Goal: Check status: Check status

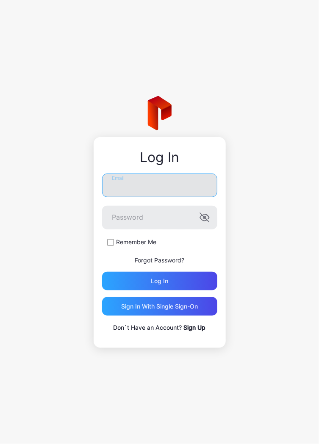
click at [203, 183] on input "Email" at bounding box center [159, 186] width 115 height 24
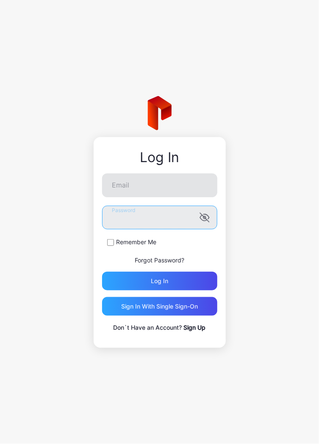
click at [181, 206] on form "Email Password Remember Me Forgot Password? Log in" at bounding box center [159, 232] width 115 height 117
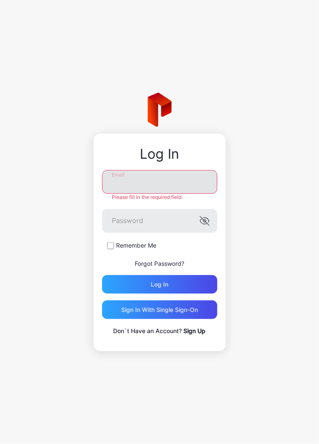
type input "**********"
click at [102, 275] on button "Log in" at bounding box center [159, 284] width 115 height 19
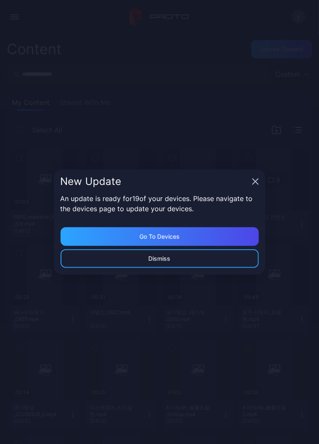
click at [255, 183] on icon "button" at bounding box center [255, 182] width 6 height 6
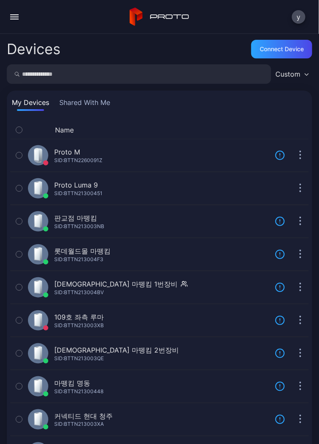
click at [15, 25] on button "button" at bounding box center [14, 16] width 17 height 17
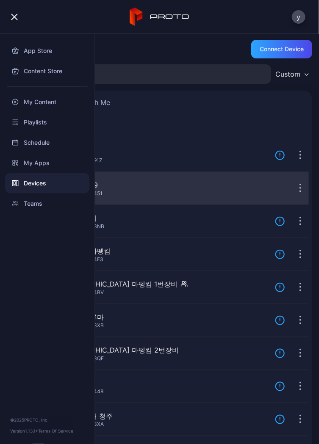
click at [222, 196] on div "Proto Luma 9 SID: BTTN21300451" at bounding box center [148, 188] width 240 height 20
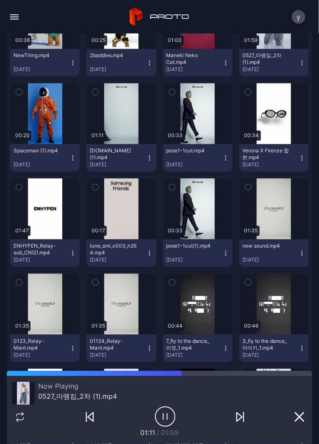
click at [71, 170] on button "Spaceman (1).mp4 [DATE]" at bounding box center [44, 158] width 69 height 28
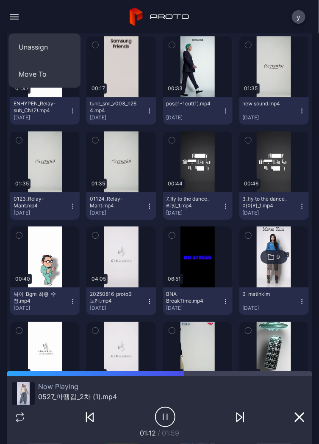
scroll to position [537, 0]
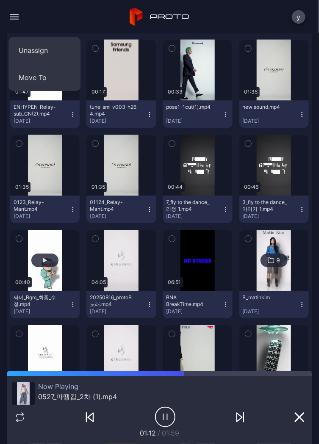
click at [40, 257] on div "button" at bounding box center [44, 261] width 27 height 14
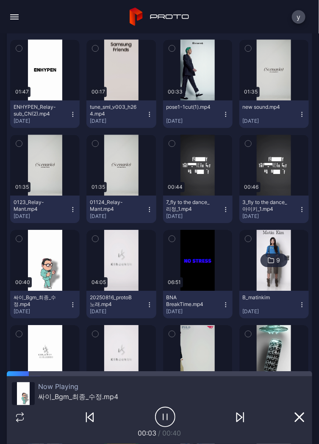
click at [160, 413] on icon "button" at bounding box center [165, 417] width 20 height 21
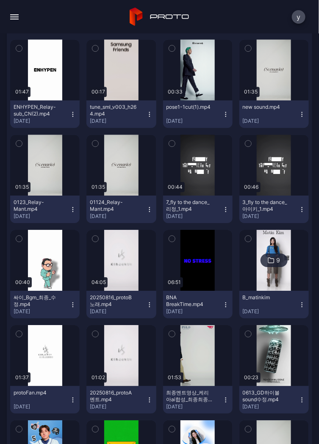
click at [16, 14] on button "button" at bounding box center [14, 16] width 17 height 17
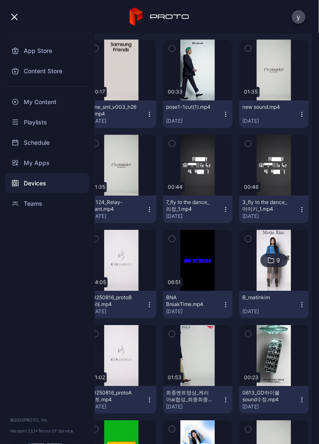
click at [32, 183] on div "Devices" at bounding box center [47, 183] width 84 height 20
